Goal: Task Accomplishment & Management: Use online tool/utility

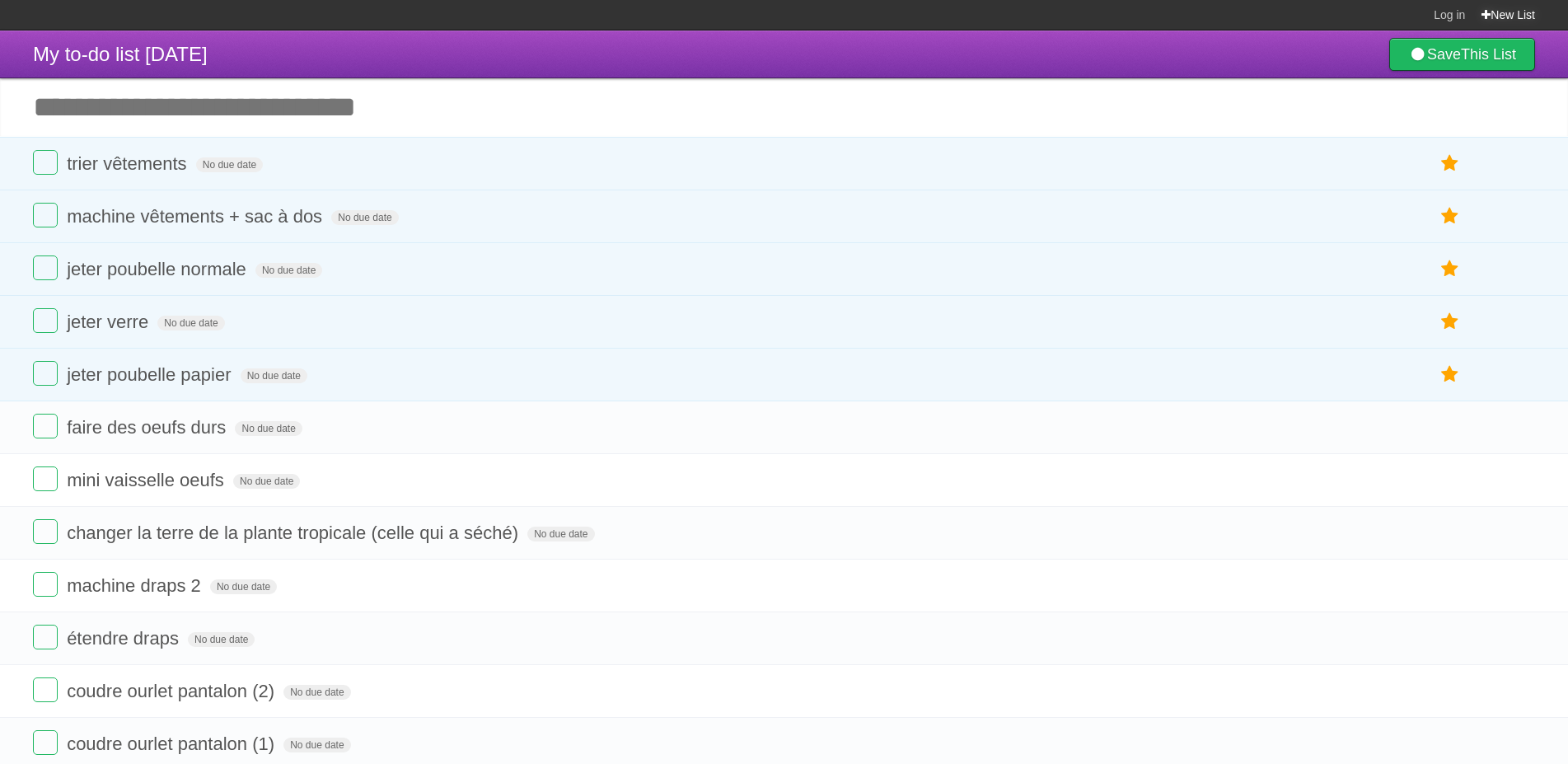
click at [1509, 10] on link "New List" at bounding box center [1507, 15] width 53 height 30
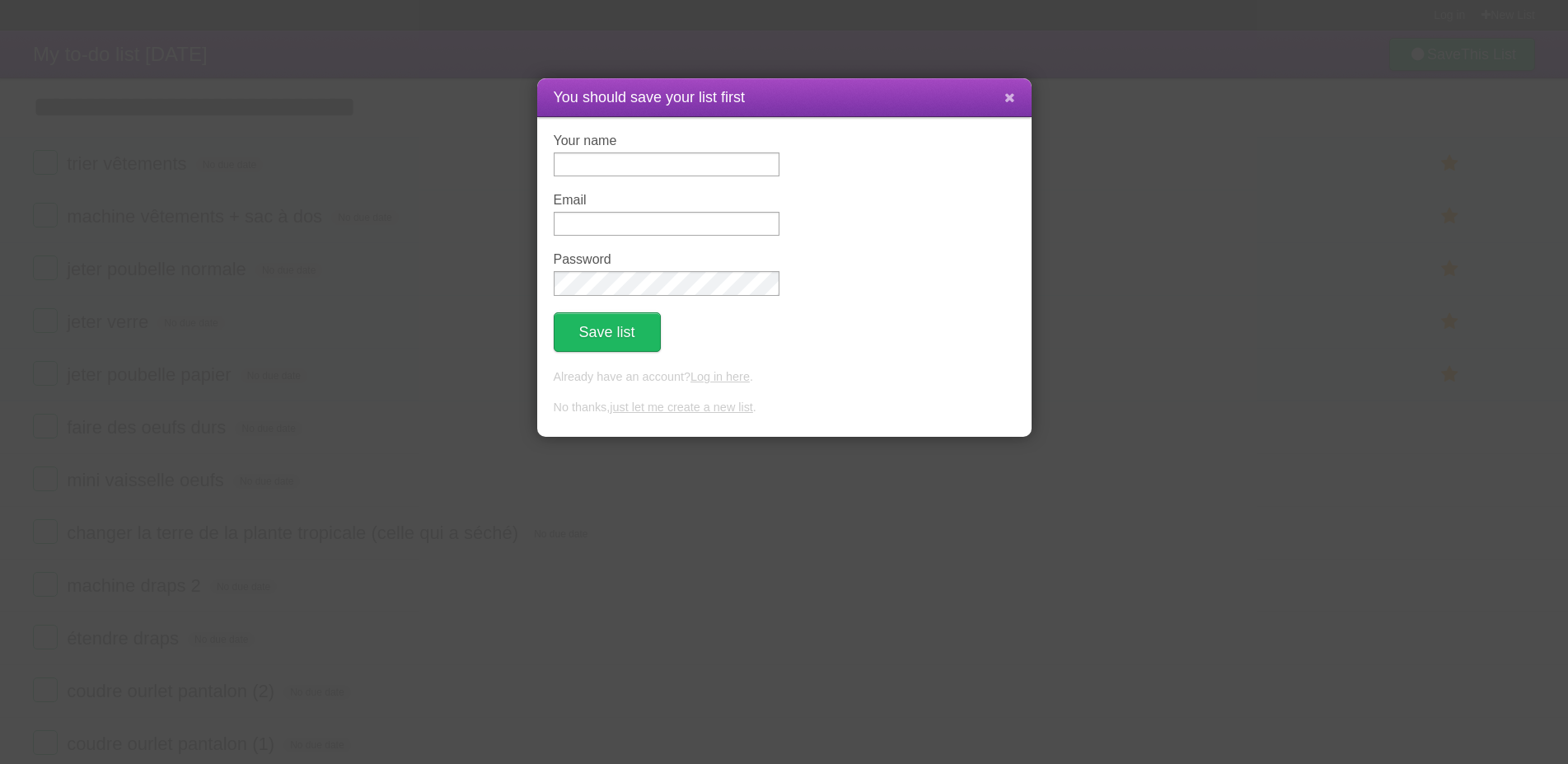
click at [1005, 93] on icon at bounding box center [1009, 98] width 10 height 14
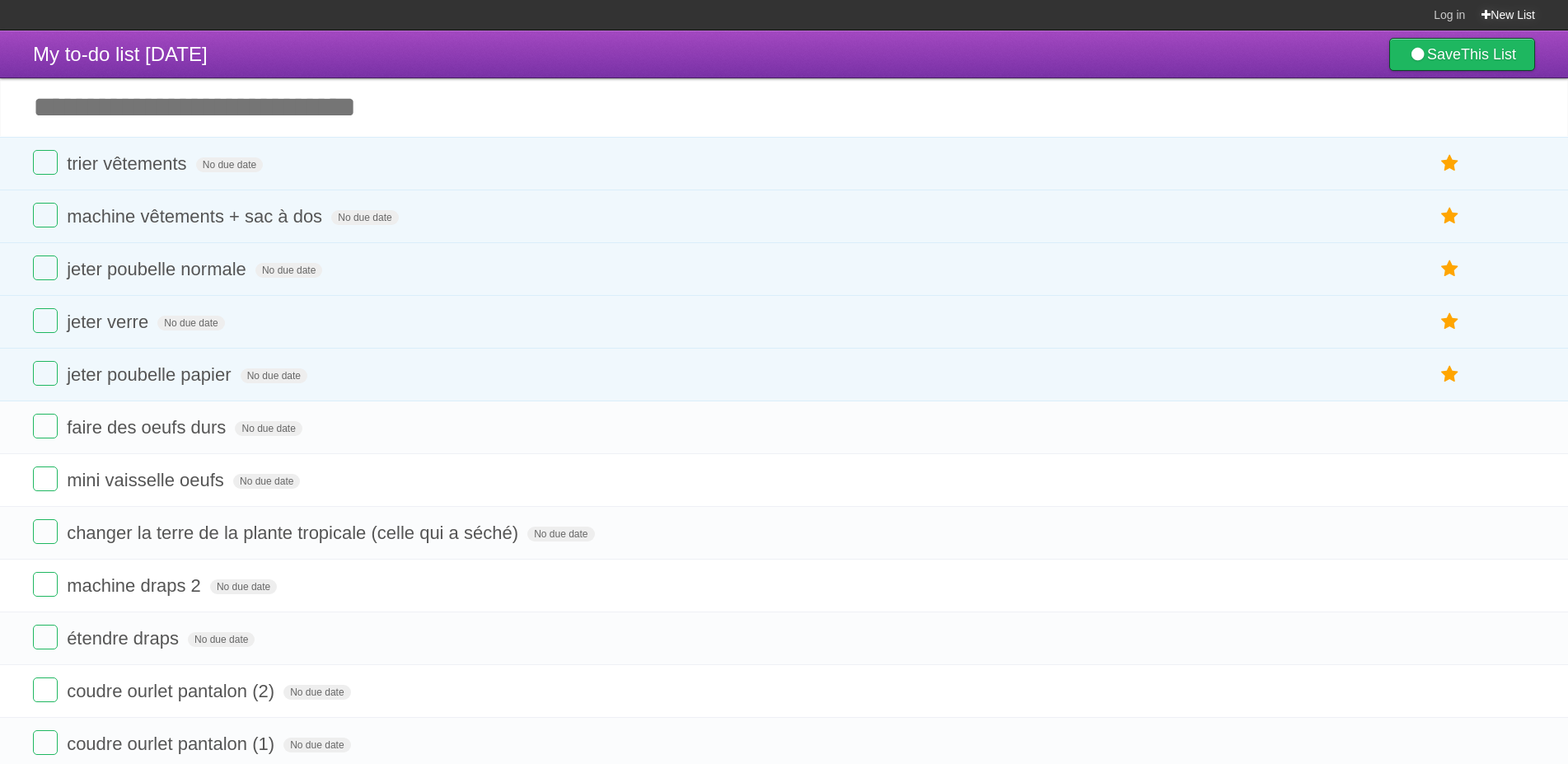
click at [1521, 16] on link "New List" at bounding box center [1507, 15] width 53 height 30
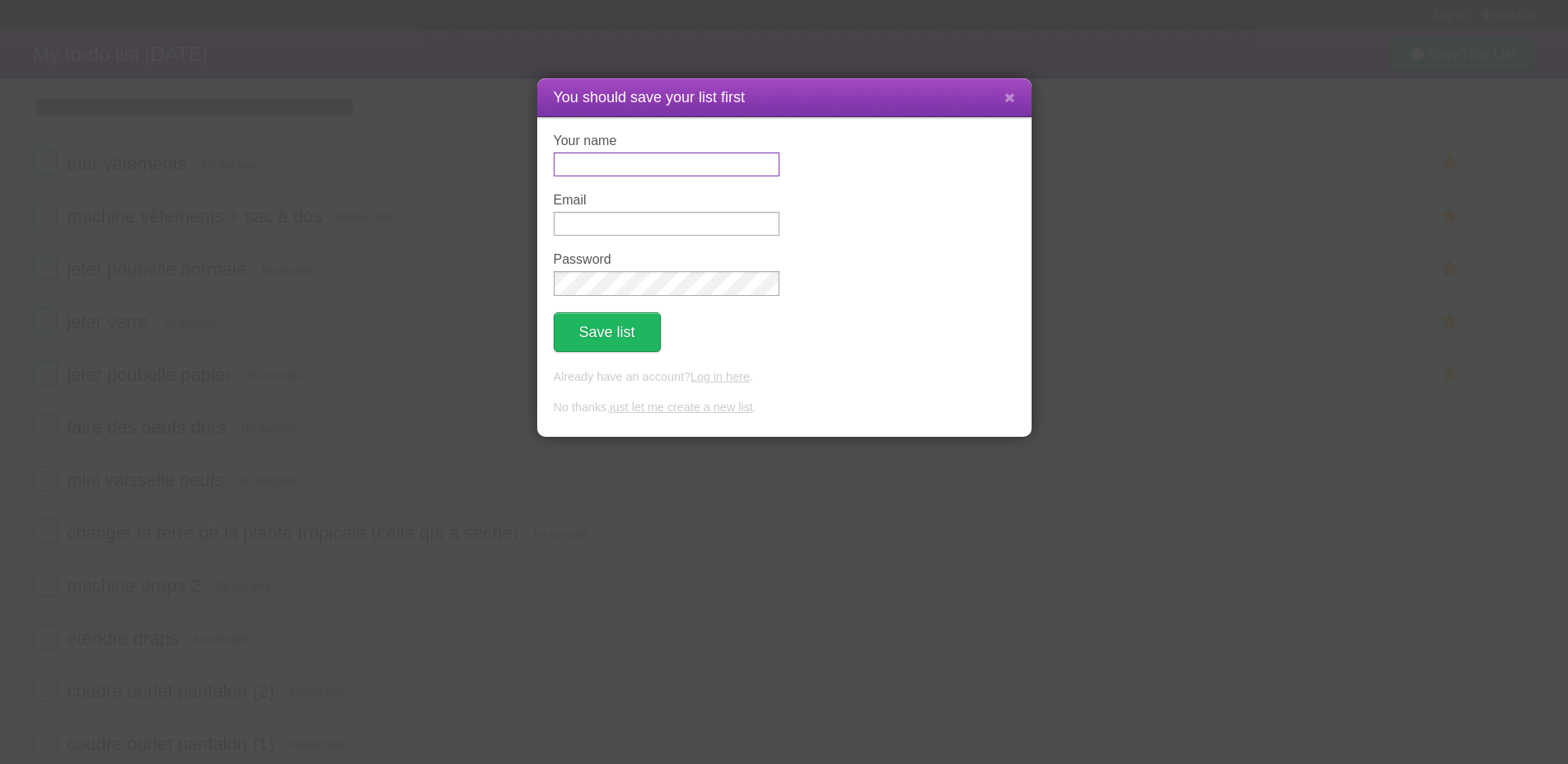
click at [666, 171] on input "Your name" at bounding box center [666, 164] width 226 height 24
type input "******"
click at [1002, 99] on button at bounding box center [1009, 99] width 36 height 31
